Goal: Navigation & Orientation: Find specific page/section

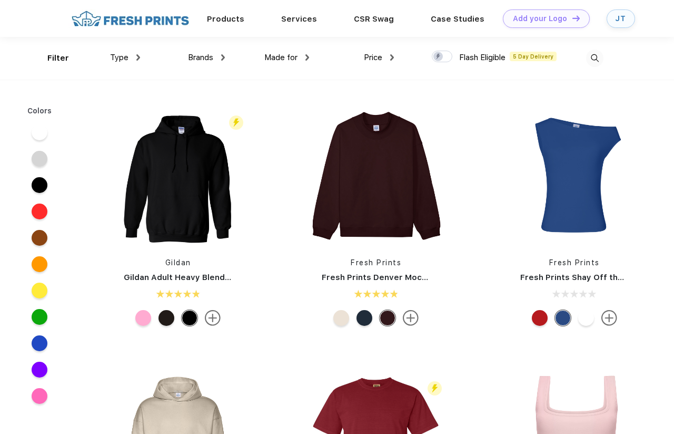
scroll to position [1, 0]
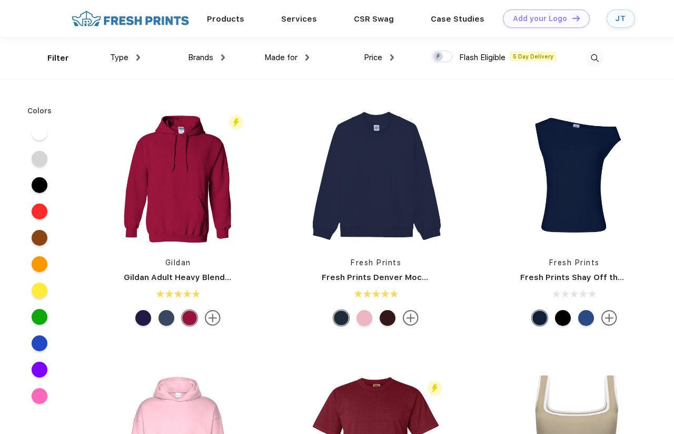
scroll to position [1, 0]
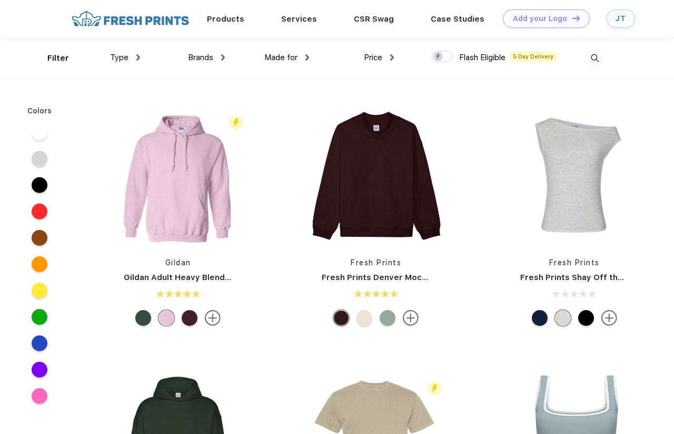
scroll to position [1, 0]
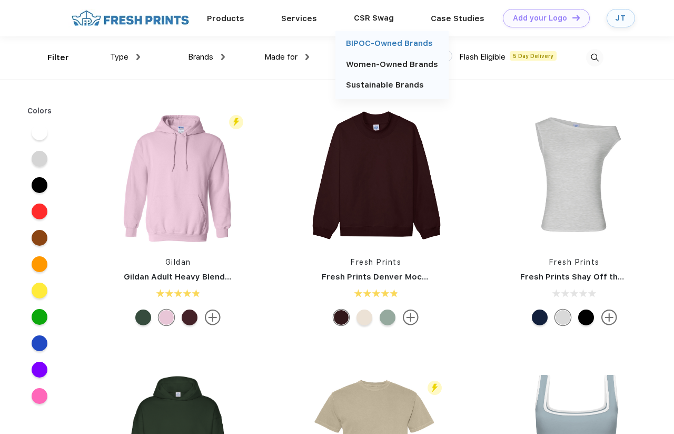
click at [378, 46] on link "BIPOC-Owned Brands" at bounding box center [389, 42] width 87 height 9
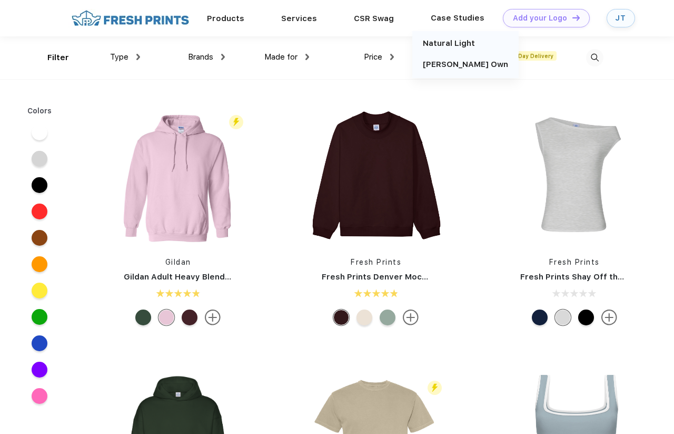
click at [454, 22] on div "Case Studies" at bounding box center [458, 18] width 91 height 14
click at [448, 48] on div "Natural Light" at bounding box center [465, 42] width 85 height 13
click at [445, 44] on link "Natural Light" at bounding box center [449, 42] width 52 height 9
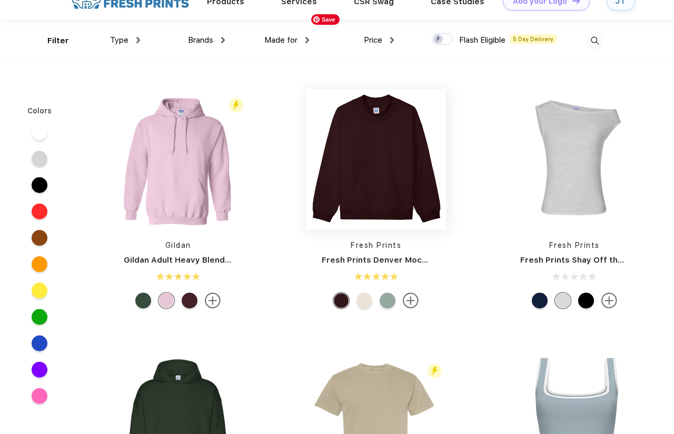
scroll to position [0, 0]
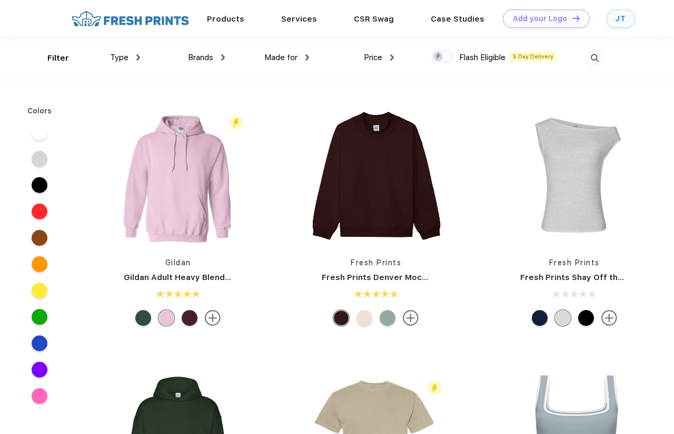
click at [202, 54] on span "Brands" at bounding box center [200, 57] width 25 height 9
click at [224, 55] on img at bounding box center [223, 57] width 4 height 6
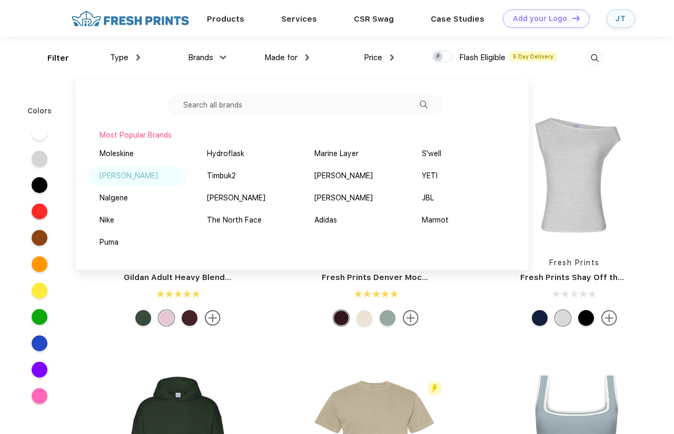
click at [139, 173] on div "[PERSON_NAME]" at bounding box center [129, 175] width 58 height 11
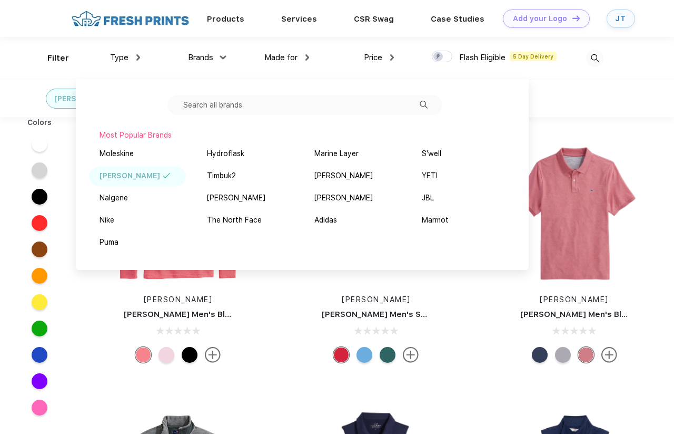
click at [57, 76] on div "Type Shirts Sweaters Bottoms Accessories Hats Tanks Jackets Jerseys Polos" at bounding box center [97, 58] width 85 height 43
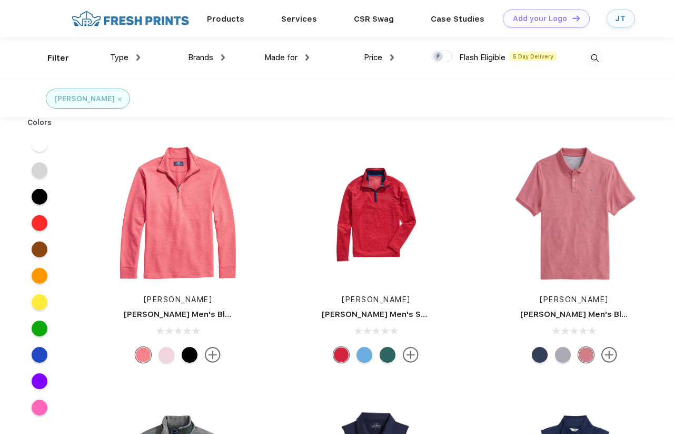
click at [117, 100] on div "[PERSON_NAME]" at bounding box center [88, 99] width 84 height 20
click at [118, 99] on img at bounding box center [120, 99] width 4 height 4
